Goal: Find specific page/section: Find specific page/section

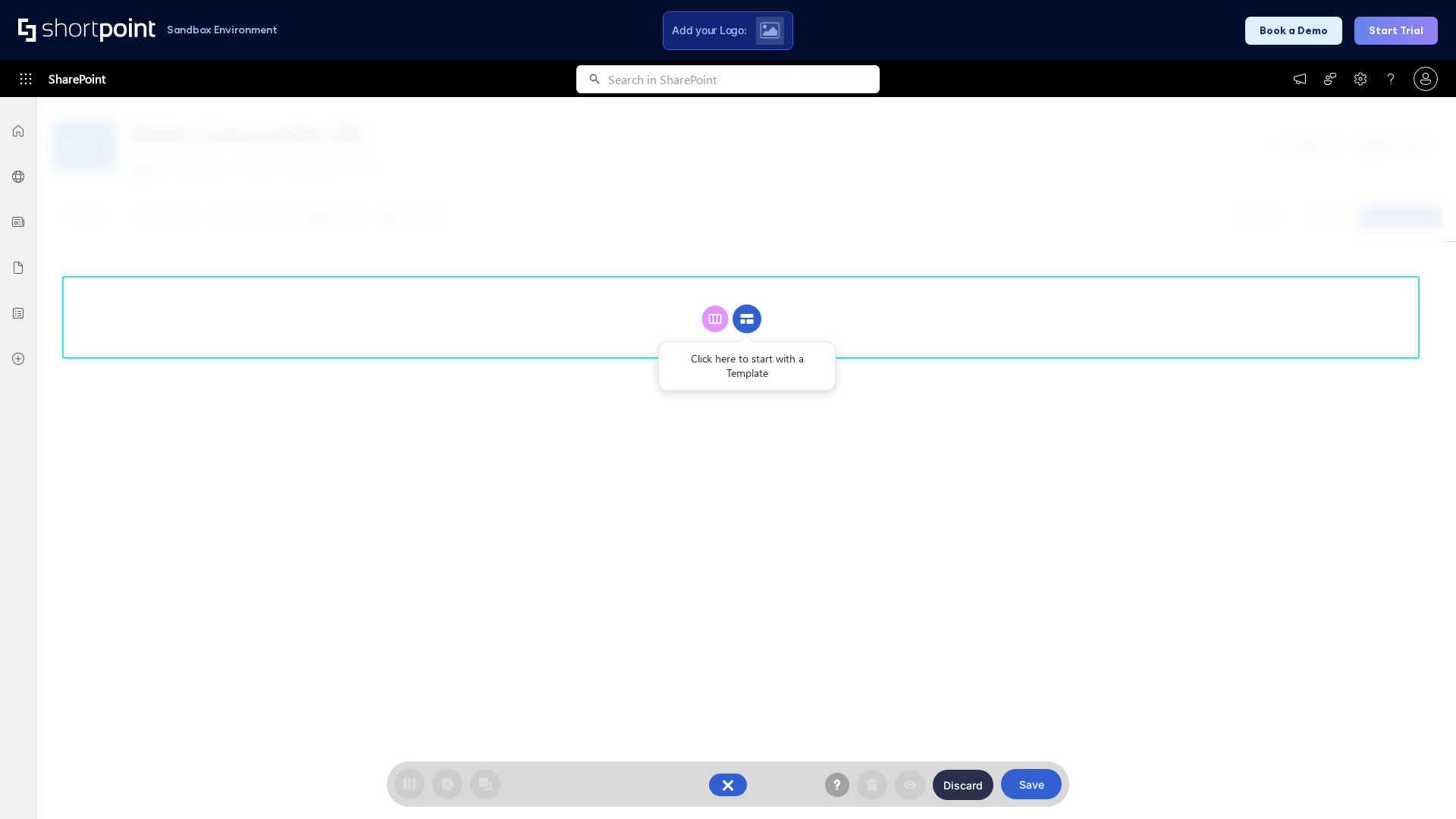
click at [747, 318] on circle at bounding box center [747, 319] width 29 height 29
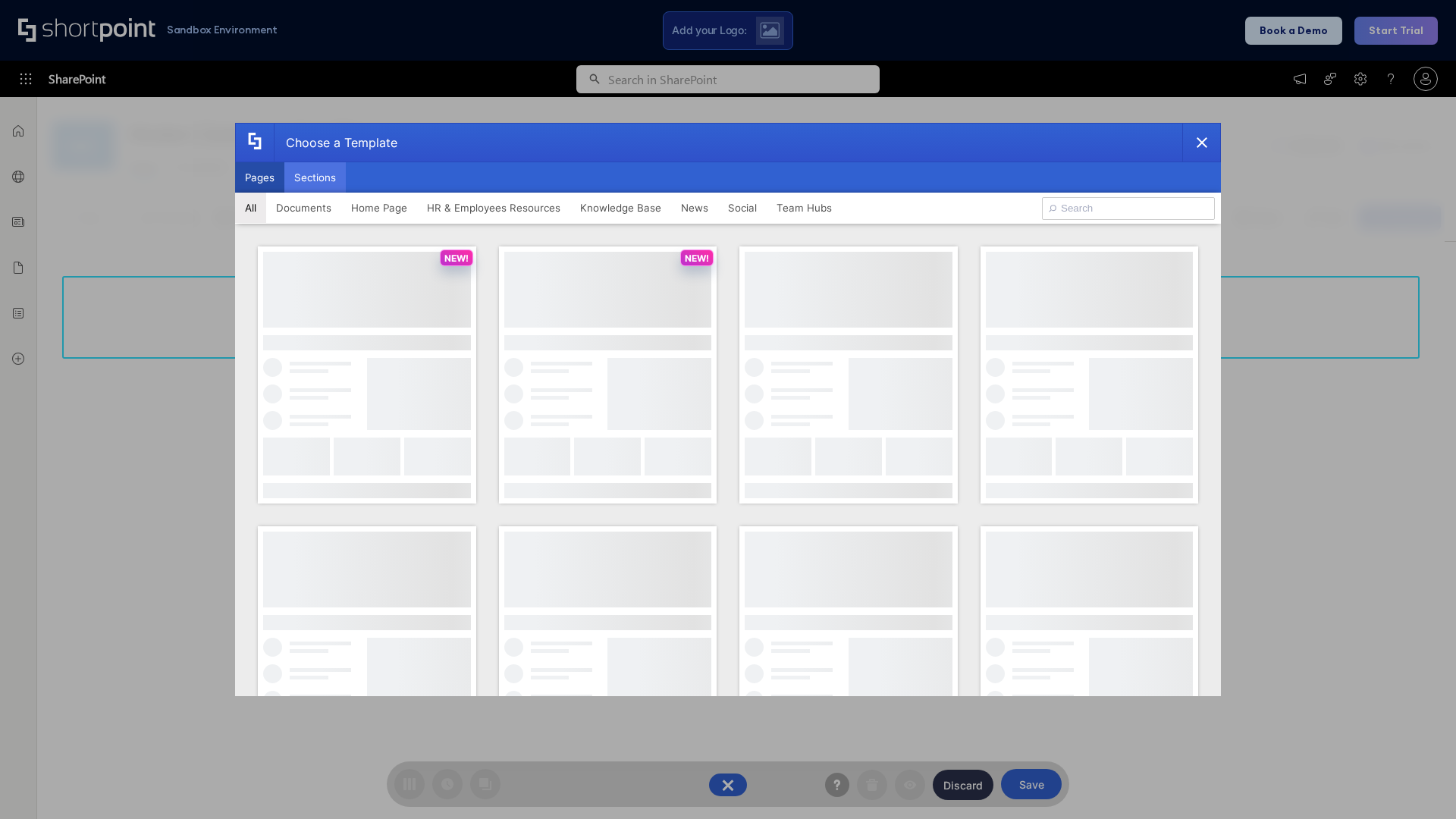
click at [314, 177] on button "Sections" at bounding box center [314, 177] width 62 height 30
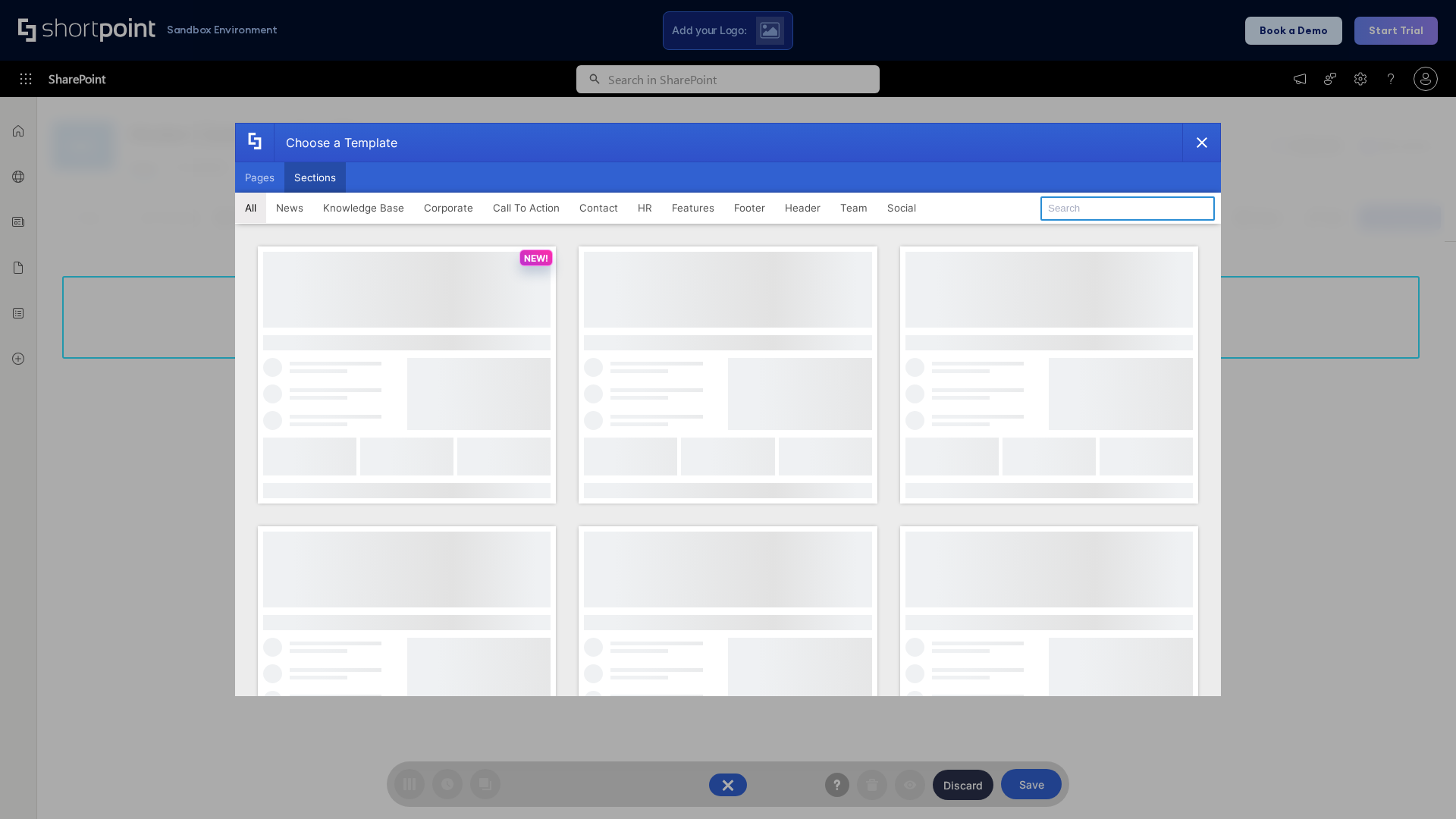
type input "Teams Advanced"
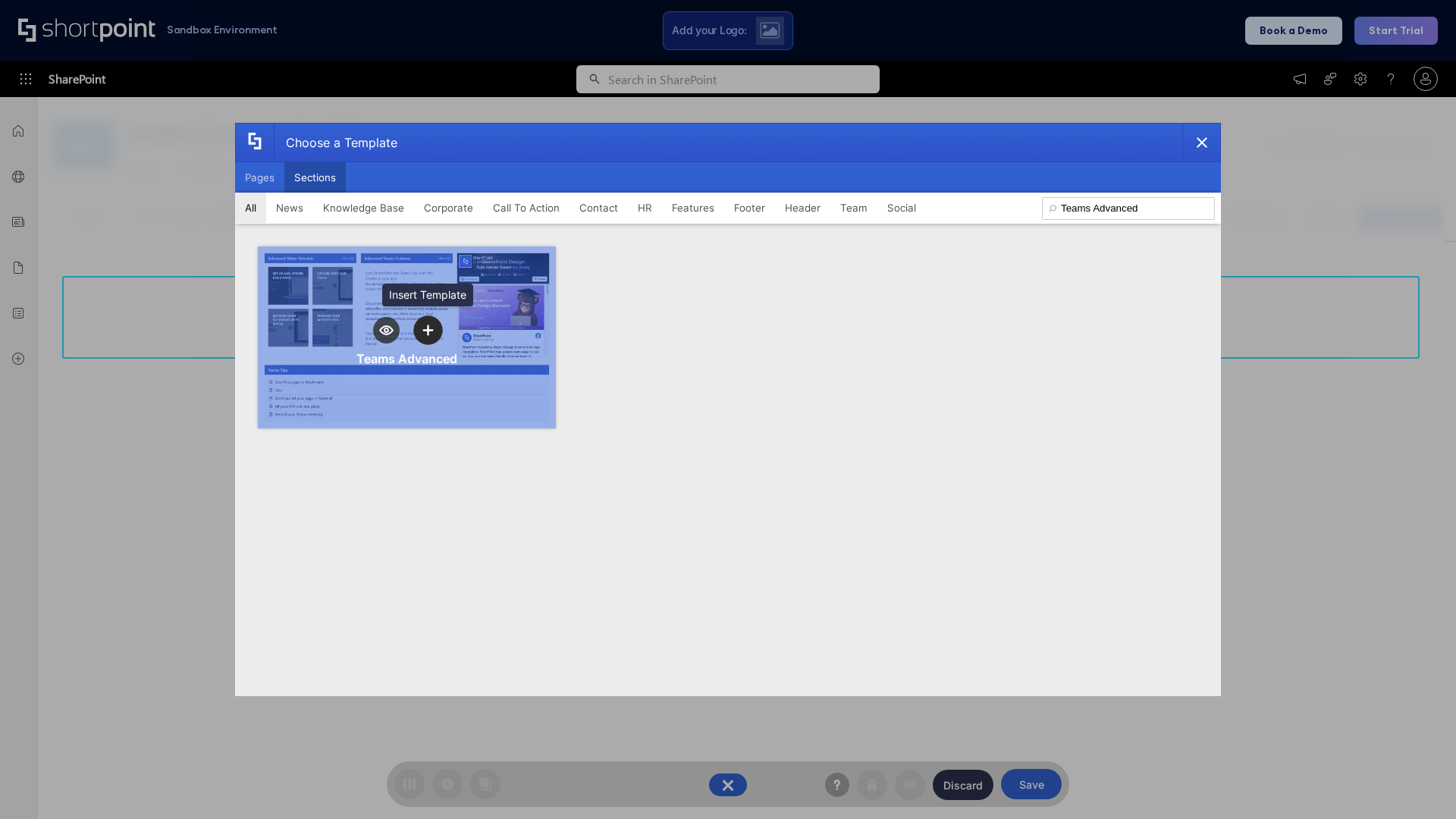
click at [428, 330] on icon "template selector" at bounding box center [427, 330] width 10 height 10
